Goal: Browse casually

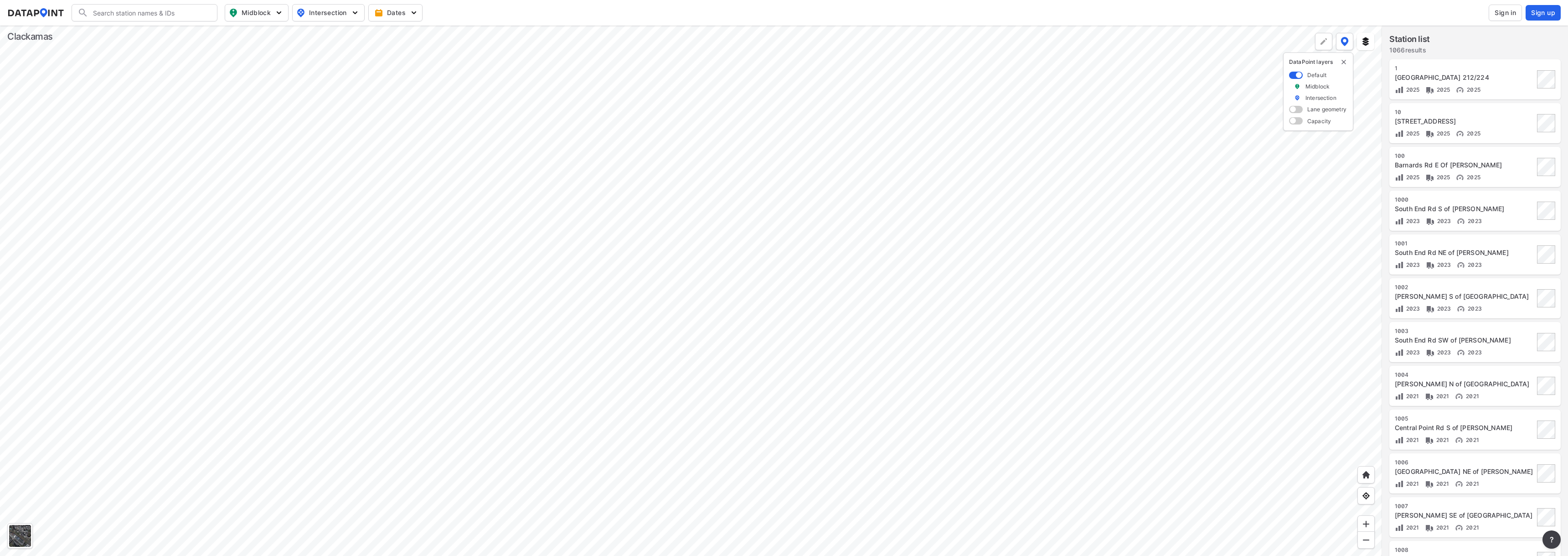
click at [786, 385] on div at bounding box center [691, 290] width 1382 height 530
click at [711, 353] on div at bounding box center [691, 290] width 1382 height 530
click at [833, 442] on div at bounding box center [691, 290] width 1382 height 530
click at [823, 248] on div at bounding box center [691, 290] width 1382 height 530
click at [635, 304] on div at bounding box center [691, 290] width 1382 height 530
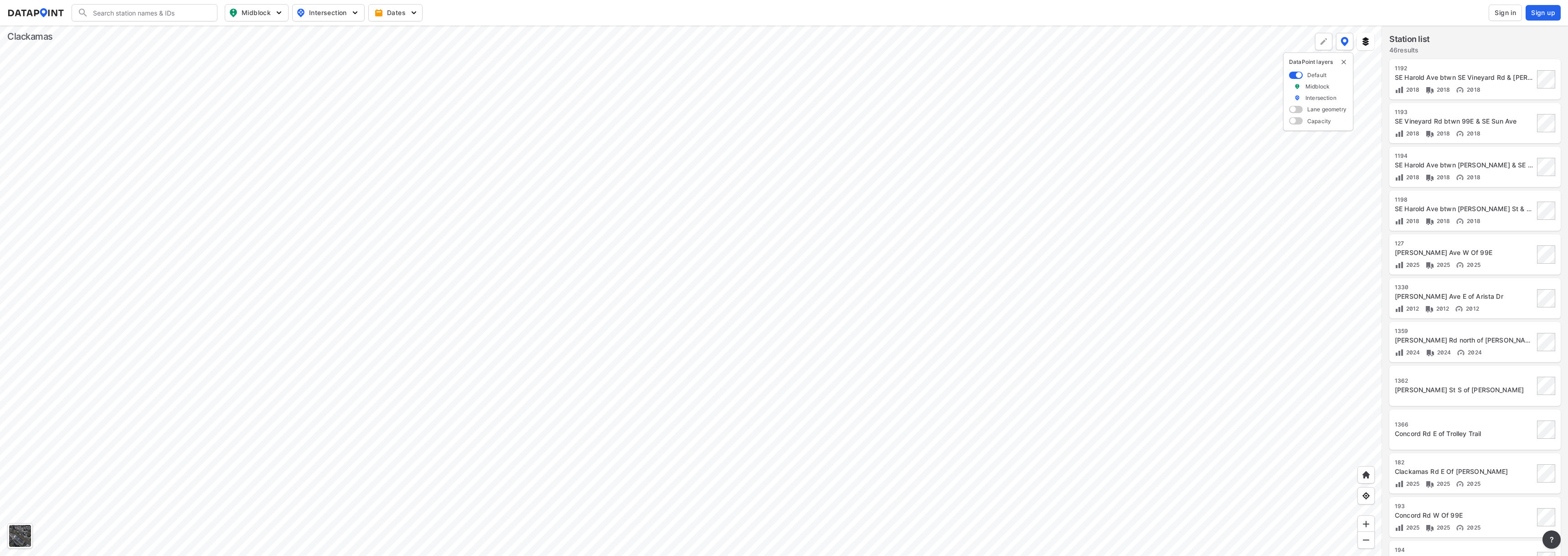
click at [646, 286] on div at bounding box center [691, 290] width 1382 height 530
click at [724, 143] on div at bounding box center [691, 290] width 1382 height 530
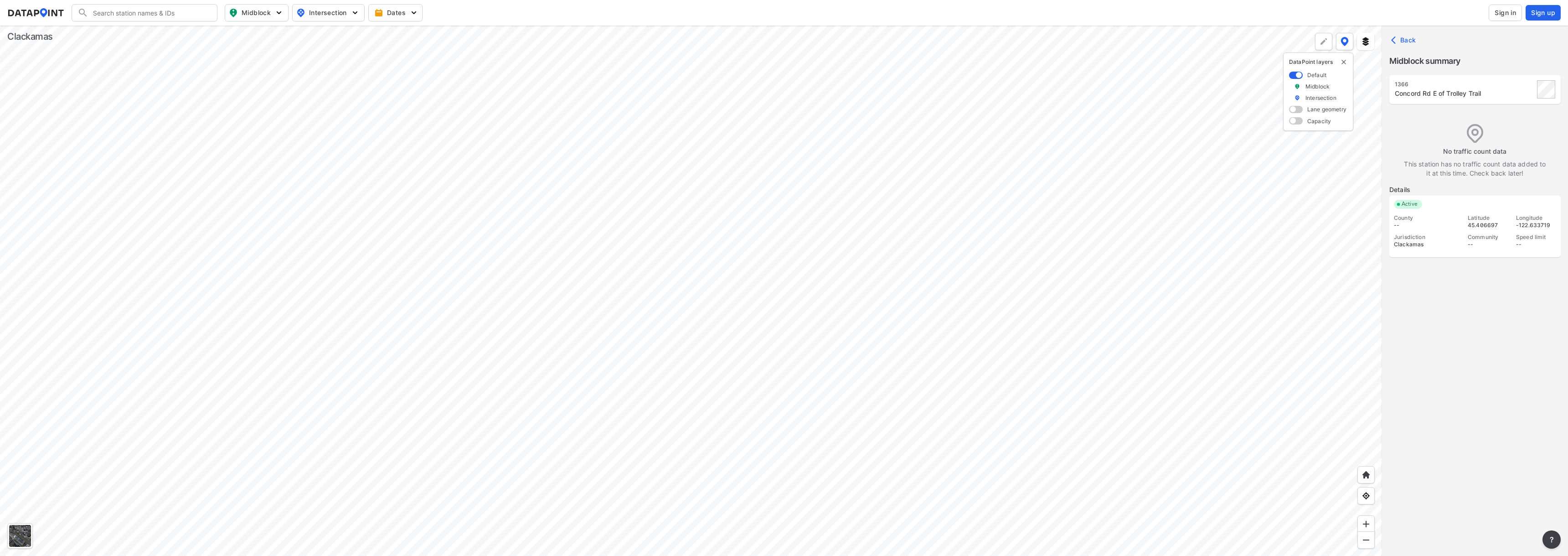
click at [885, 236] on div at bounding box center [691, 290] width 1382 height 530
click at [982, 121] on div at bounding box center [691, 290] width 1382 height 530
click at [1101, 67] on div at bounding box center [691, 290] width 1382 height 530
click at [979, 123] on div at bounding box center [691, 290] width 1382 height 530
click at [1028, 100] on div at bounding box center [691, 290] width 1382 height 530
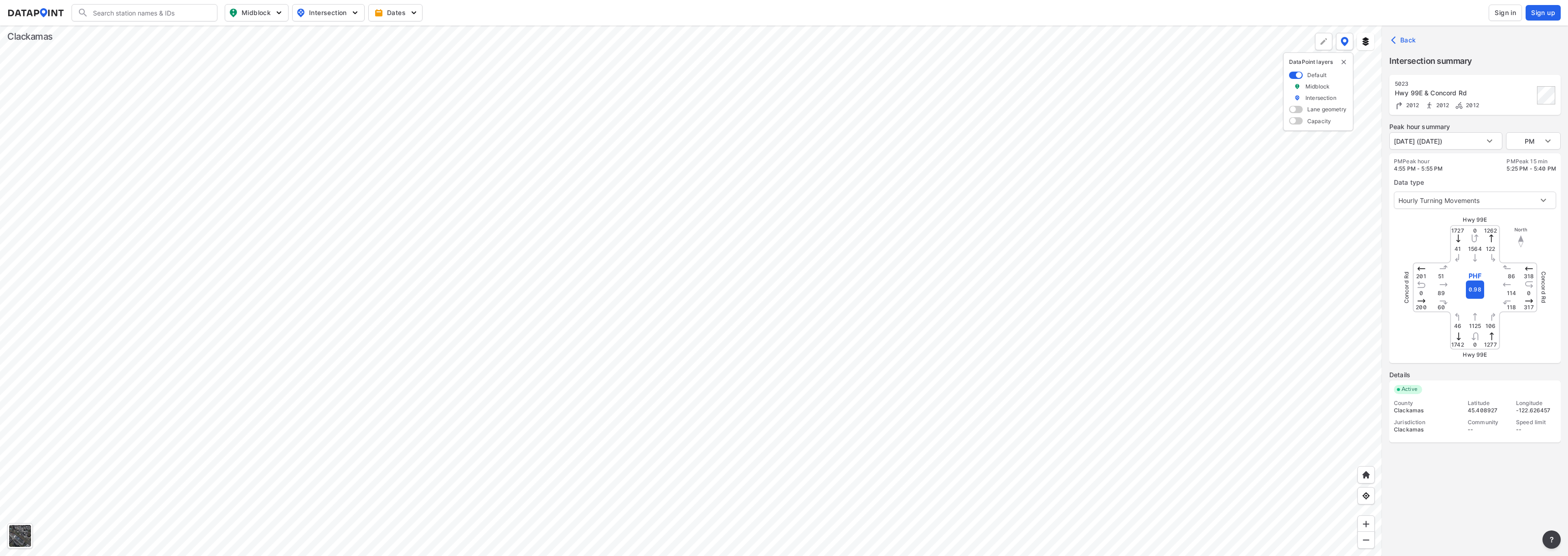
click at [1086, 128] on div at bounding box center [691, 290] width 1382 height 530
click at [721, 234] on div at bounding box center [691, 290] width 1382 height 530
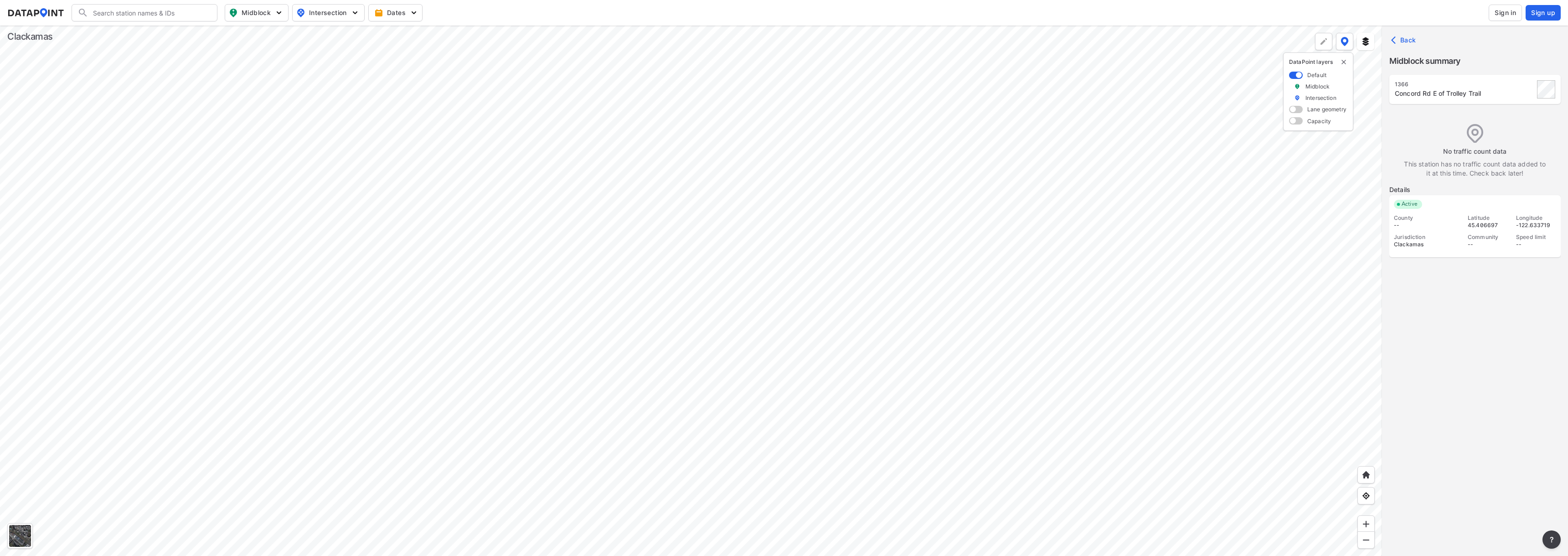
click at [415, 275] on div at bounding box center [691, 290] width 1382 height 530
click at [646, 496] on div at bounding box center [691, 290] width 1382 height 530
click at [720, 234] on div at bounding box center [691, 290] width 1382 height 530
click at [981, 122] on div at bounding box center [691, 290] width 1382 height 530
